Goal: Use online tool/utility: Utilize a website feature to perform a specific function

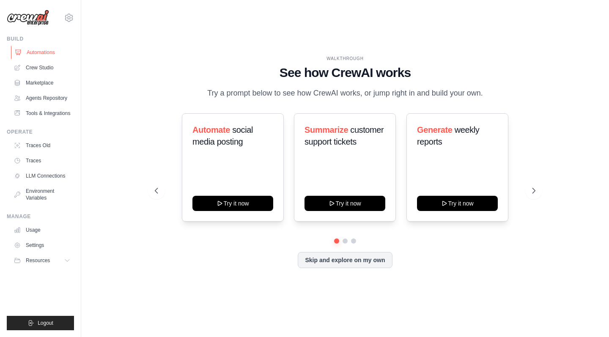
click at [53, 50] on link "Automations" at bounding box center [43, 53] width 64 height 14
click at [52, 70] on link "Crew Studio" at bounding box center [43, 68] width 64 height 14
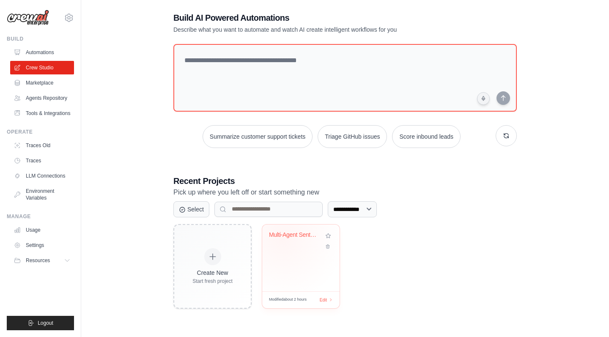
scroll to position [17, 0]
click at [287, 249] on div "Multi-Agent Sentiment Analysis Pipe..." at bounding box center [301, 240] width 64 height 19
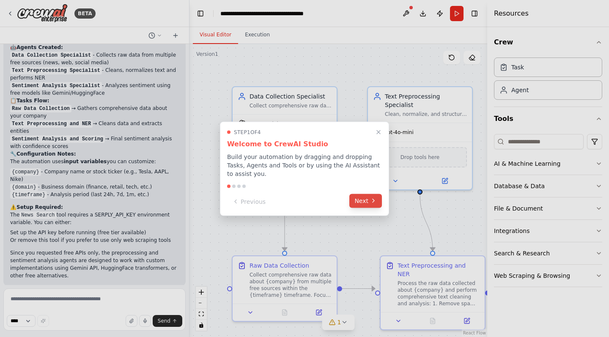
click at [360, 204] on button "Next" at bounding box center [365, 201] width 33 height 14
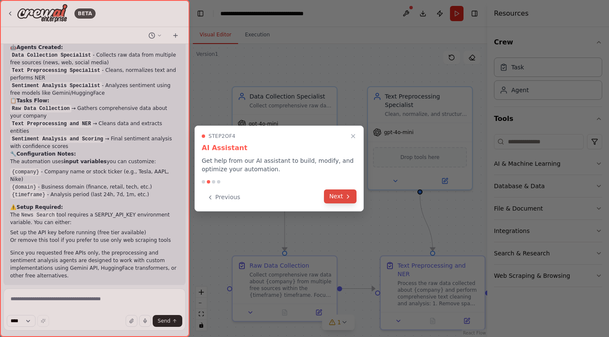
click at [347, 201] on button "Next" at bounding box center [340, 197] width 33 height 14
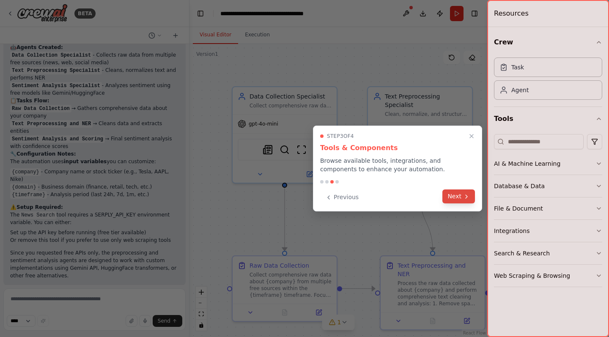
click at [467, 200] on icon at bounding box center [466, 196] width 7 height 7
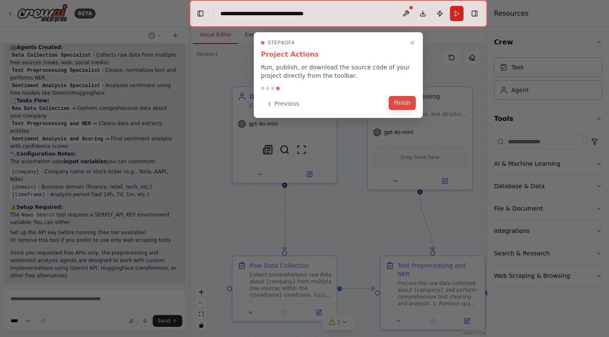
click at [404, 102] on button "Finish" at bounding box center [402, 103] width 27 height 14
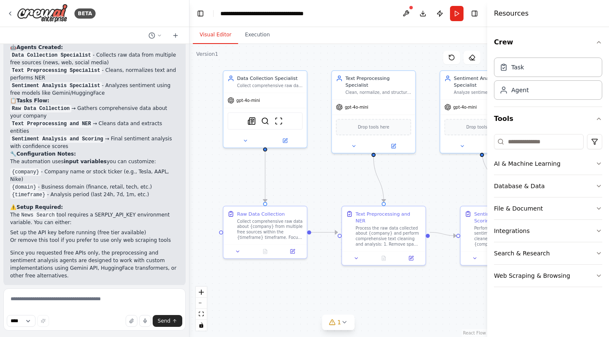
drag, startPoint x: 372, startPoint y: 216, endPoint x: 330, endPoint y: 177, distance: 58.1
click at [330, 177] on div ".deletable-edge-delete-btn { width: 20px; height: 20px; border: 0px solid #ffff…" at bounding box center [339, 190] width 298 height 293
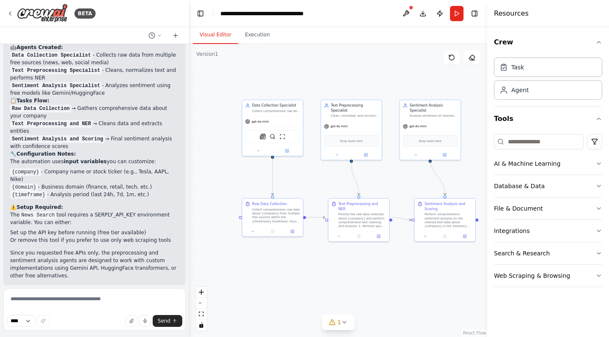
drag, startPoint x: 413, startPoint y: 187, endPoint x: 399, endPoint y: 187, distance: 14.4
click at [399, 187] on div ".deletable-edge-delete-btn { width: 20px; height: 20px; border: 0px solid #ffff…" at bounding box center [339, 190] width 298 height 293
click at [456, 14] on button "Run" at bounding box center [457, 13] width 14 height 15
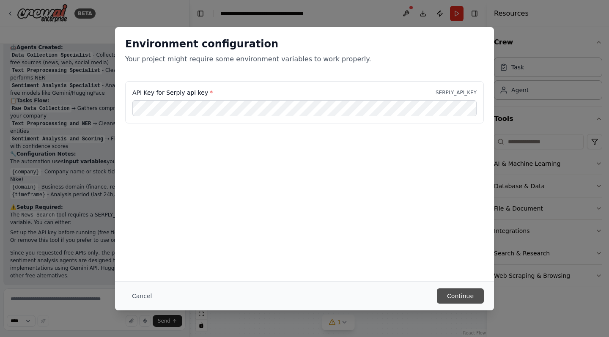
click at [457, 297] on button "Continue" at bounding box center [460, 296] width 47 height 15
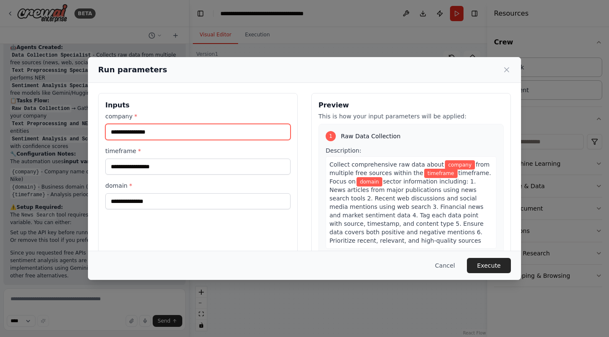
click at [214, 135] on input "company *" at bounding box center [197, 132] width 185 height 16
type input "*****"
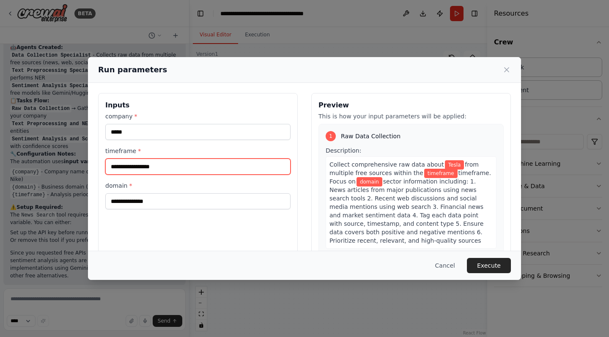
drag, startPoint x: 214, startPoint y: 135, endPoint x: 201, endPoint y: 166, distance: 33.8
click at [201, 166] on input "timeframe *" at bounding box center [197, 167] width 185 height 16
type input "*"
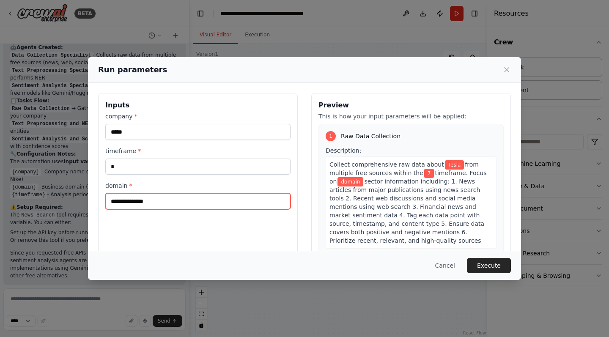
click at [179, 204] on input "domain *" at bounding box center [197, 201] width 185 height 16
type input "*"
type input "**********"
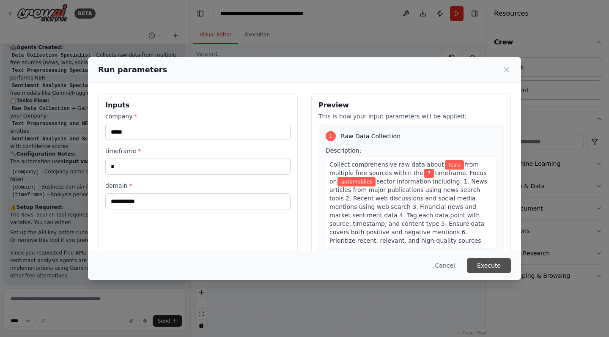
click at [490, 268] on button "Execute" at bounding box center [489, 265] width 44 height 15
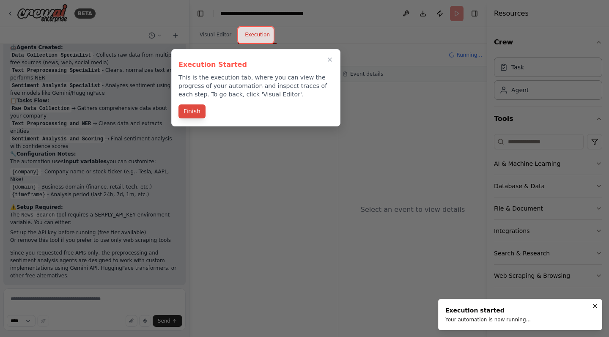
click at [193, 113] on button "Finish" at bounding box center [192, 112] width 27 height 14
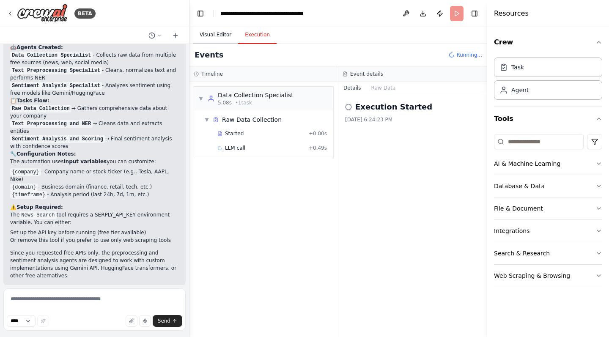
click at [204, 35] on button "Visual Editor" at bounding box center [215, 35] width 45 height 18
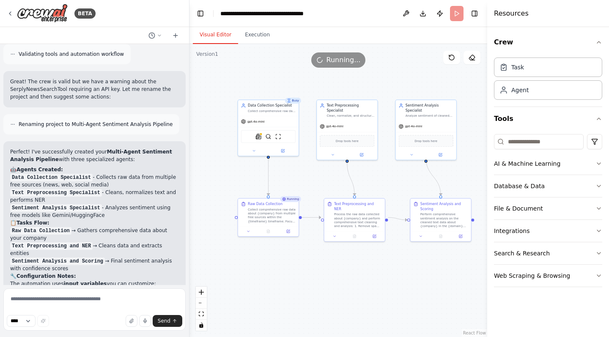
scroll to position [1134, 0]
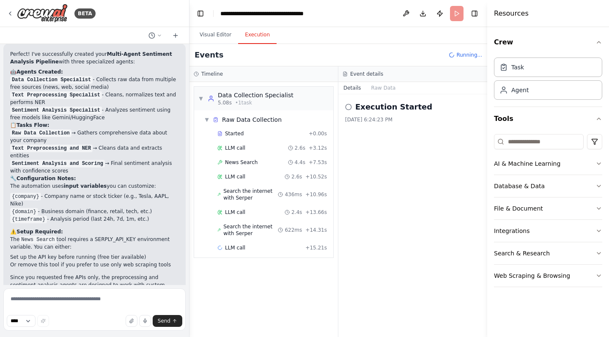
click at [253, 33] on button "Execution" at bounding box center [257, 35] width 39 height 18
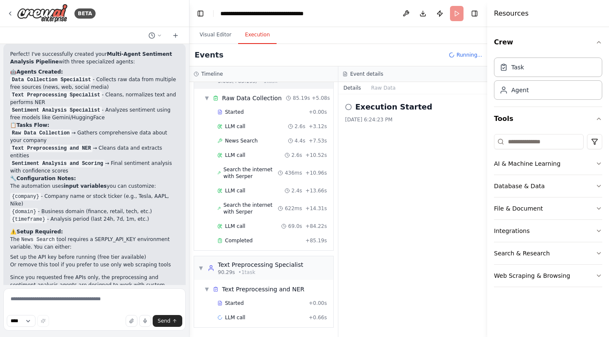
scroll to position [0, 0]
click at [214, 34] on button "Visual Editor" at bounding box center [215, 35] width 45 height 18
click at [253, 37] on button "Execution" at bounding box center [257, 35] width 39 height 18
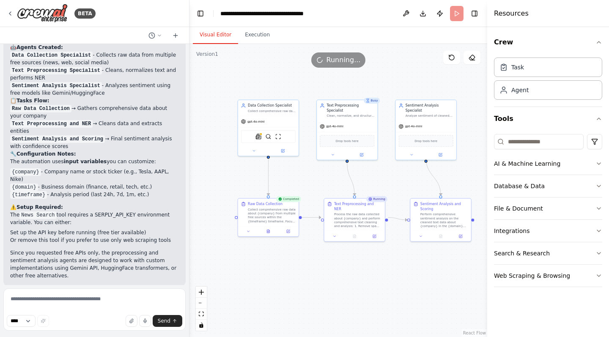
click at [213, 33] on button "Visual Editor" at bounding box center [215, 35] width 45 height 18
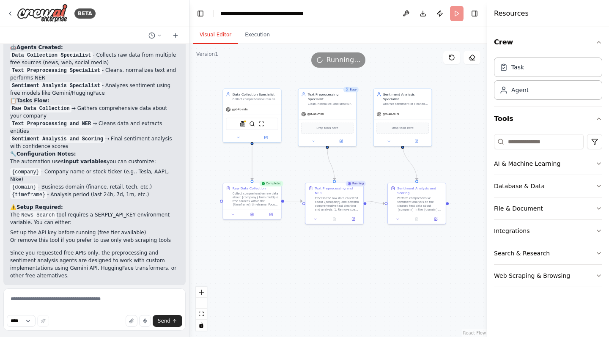
drag, startPoint x: 407, startPoint y: 270, endPoint x: 383, endPoint y: 251, distance: 29.9
click at [383, 251] on div ".deletable-edge-delete-btn { width: 20px; height: 20px; border: 0px solid #ffff…" at bounding box center [339, 190] width 298 height 293
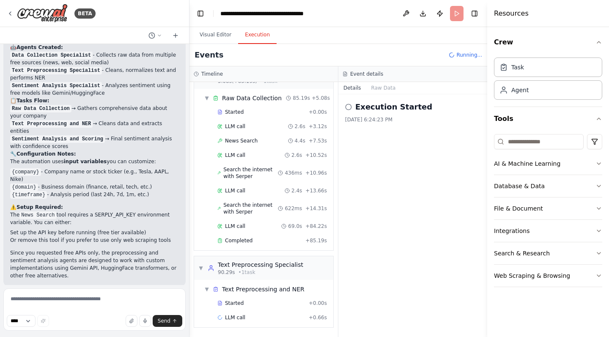
click at [252, 39] on button "Execution" at bounding box center [257, 35] width 39 height 18
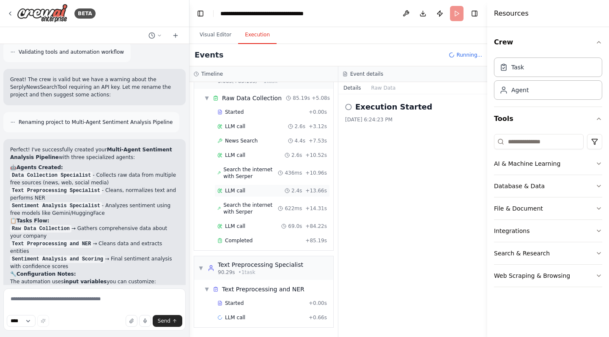
scroll to position [22, 0]
click at [228, 32] on button "Visual Editor" at bounding box center [215, 35] width 45 height 18
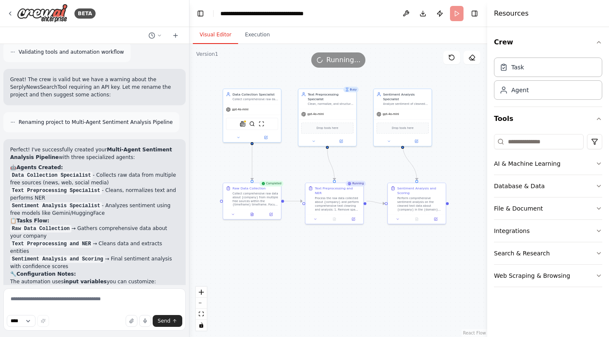
click at [338, 63] on span "Running..." at bounding box center [344, 60] width 34 height 10
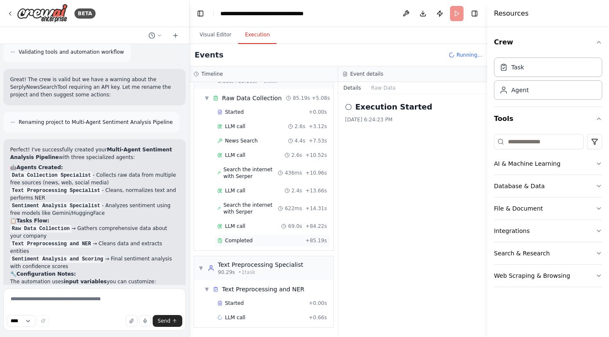
drag, startPoint x: 251, startPoint y: 33, endPoint x: 311, endPoint y: 242, distance: 217.4
click at [251, 33] on button "Execution" at bounding box center [257, 35] width 39 height 18
